Goal: Transaction & Acquisition: Purchase product/service

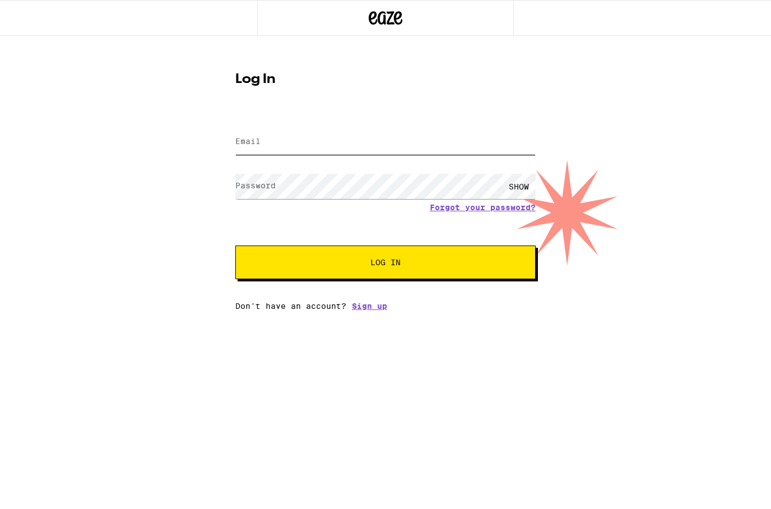
click at [426, 137] on input "Email" at bounding box center [385, 141] width 300 height 25
type input "[EMAIL_ADDRESS][DOMAIN_NAME]"
click at [385, 264] on button "Log In" at bounding box center [385, 262] width 300 height 34
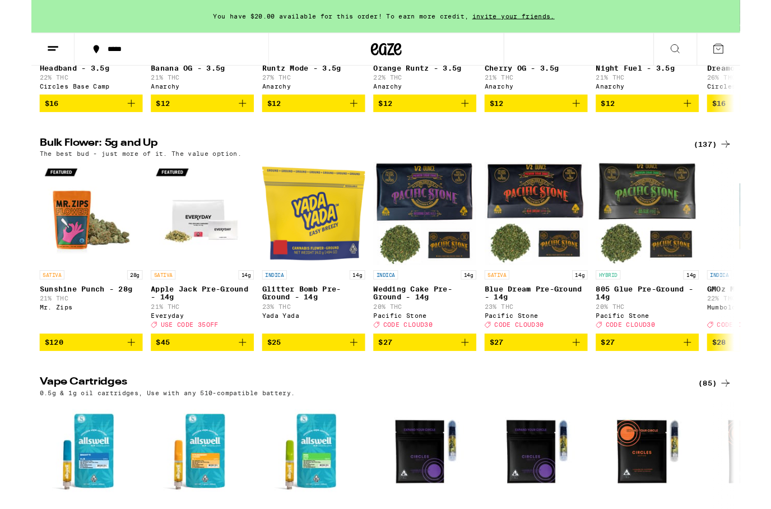
scroll to position [1296, 0]
